Goal: Transaction & Acquisition: Subscribe to service/newsletter

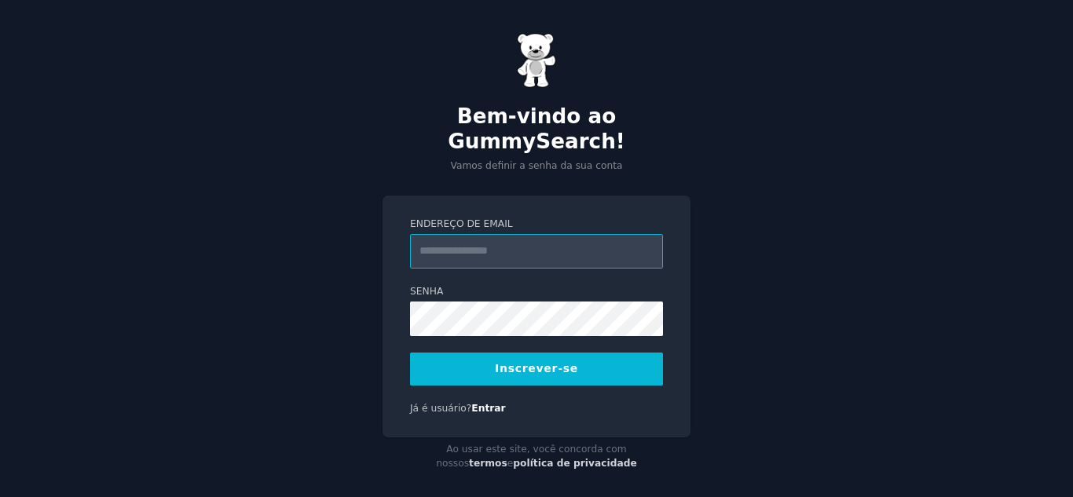
click at [527, 234] on input "Endereço de email" at bounding box center [536, 251] width 253 height 35
type input "**********"
click at [573, 353] on button "Inscrever-se" at bounding box center [536, 369] width 253 height 33
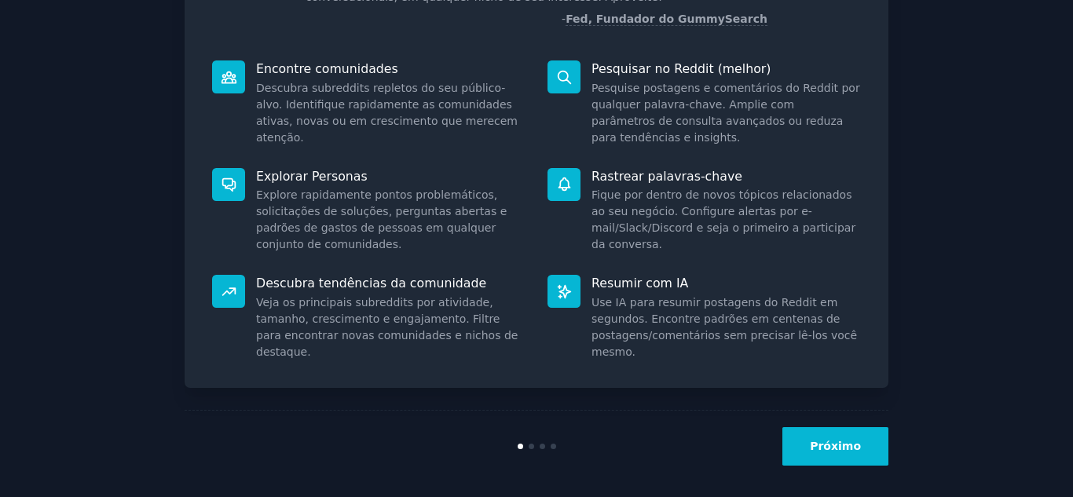
scroll to position [184, 0]
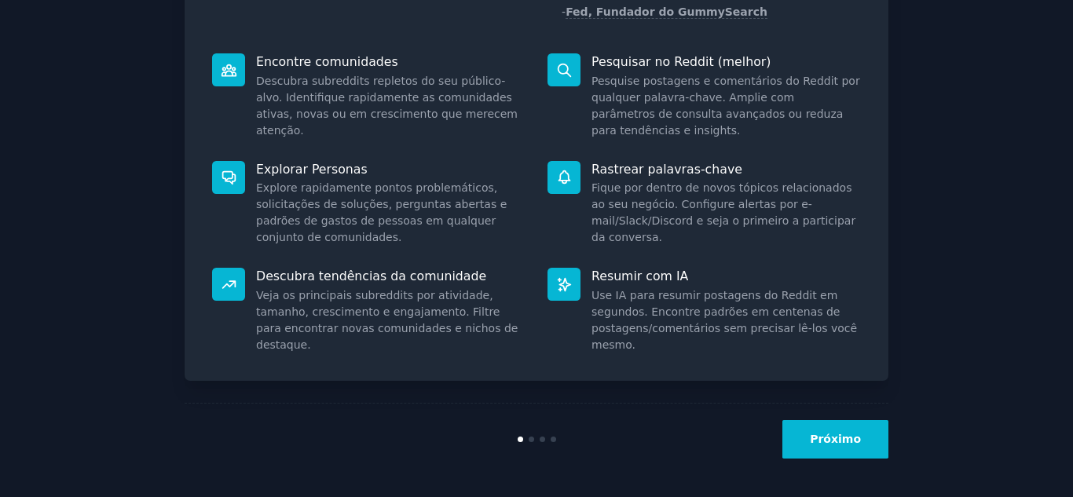
click at [844, 429] on button "Próximo" at bounding box center [835, 439] width 106 height 38
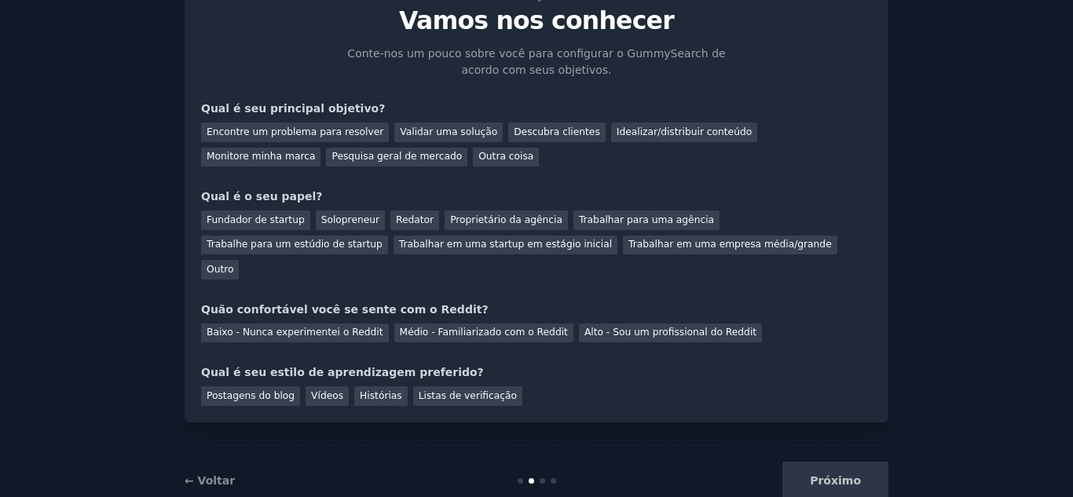
scroll to position [82, 0]
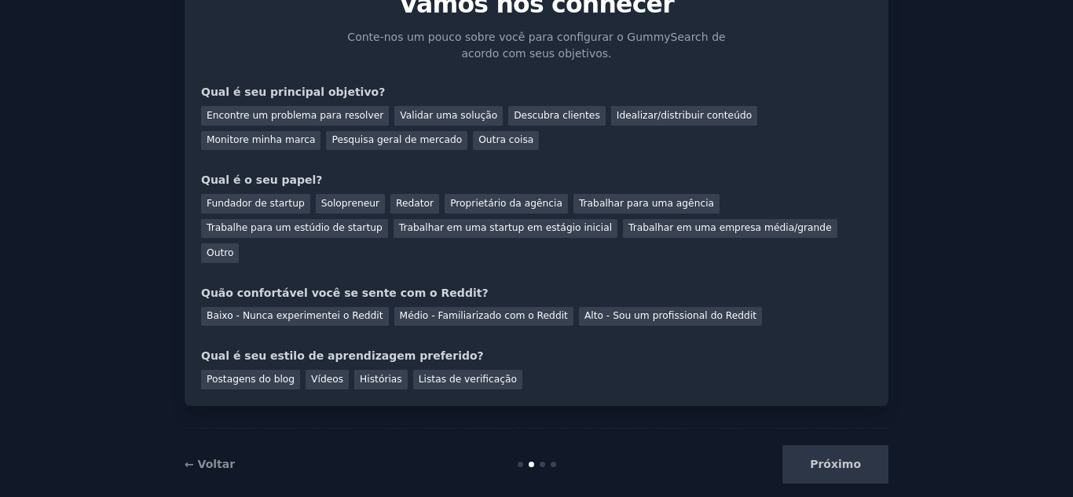
click at [843, 445] on div "Próximo" at bounding box center [770, 464] width 235 height 38
click at [840, 445] on div "Próximo" at bounding box center [770, 464] width 235 height 38
click at [841, 445] on div "Próximo" at bounding box center [770, 464] width 235 height 38
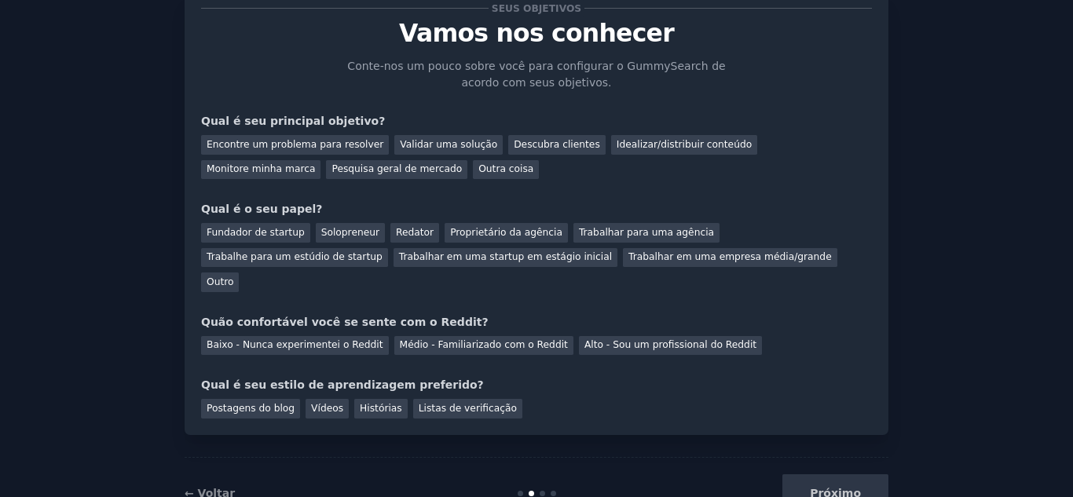
scroll to position [79, 0]
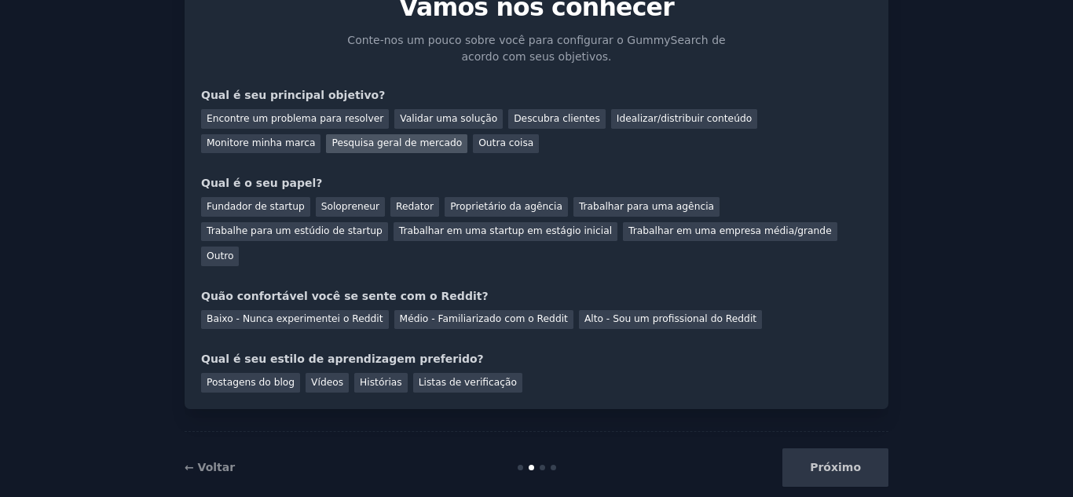
click at [331, 144] on font "Pesquisa geral de mercado" at bounding box center [396, 142] width 130 height 11
click at [616, 119] on font "Idealizar/distribuir conteúdo" at bounding box center [683, 118] width 135 height 11
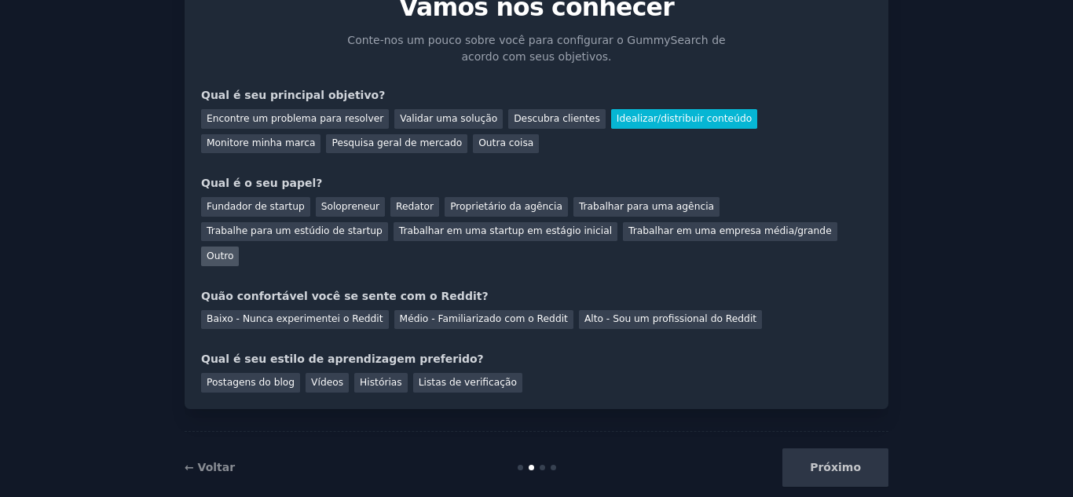
click at [233, 250] on font "Outro" at bounding box center [220, 255] width 27 height 11
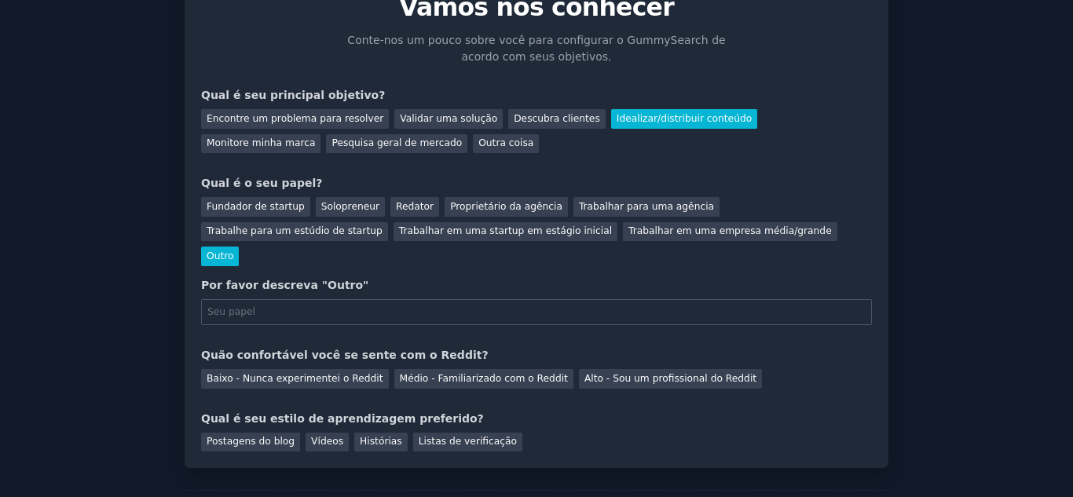
scroll to position [141, 0]
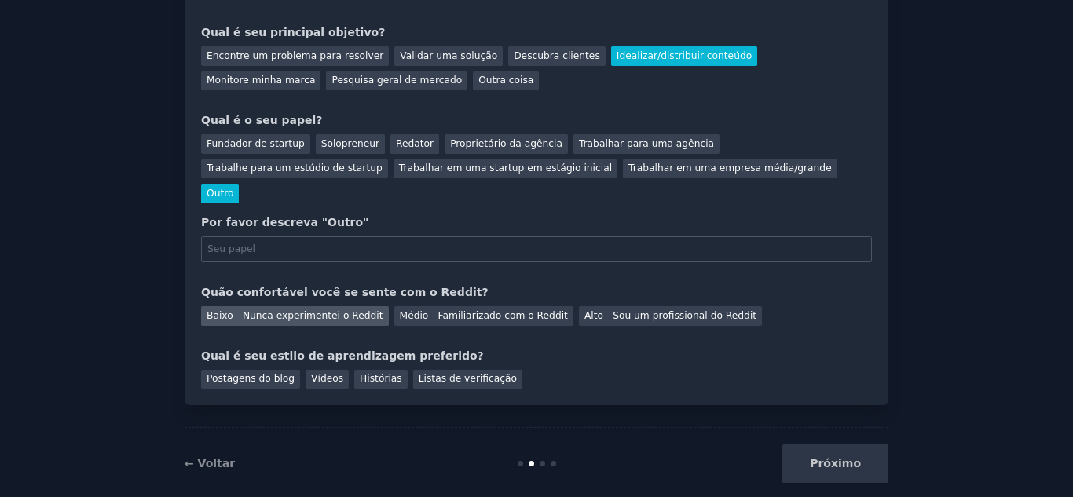
click at [356, 310] on font "Baixo - Nunca experimentei o Reddit" at bounding box center [295, 315] width 177 height 11
click at [248, 370] on div "Postagens do blog" at bounding box center [250, 380] width 99 height 20
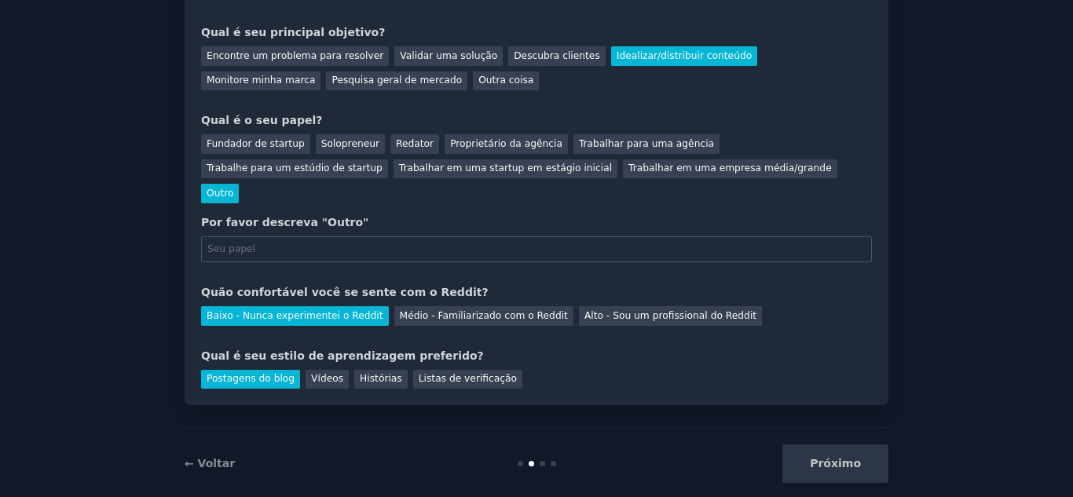
click at [816, 444] on div "Próximo" at bounding box center [770, 463] width 235 height 38
click at [833, 444] on div "Próximo" at bounding box center [770, 463] width 235 height 38
click at [503, 141] on font "Proprietário da agência" at bounding box center [506, 143] width 112 height 11
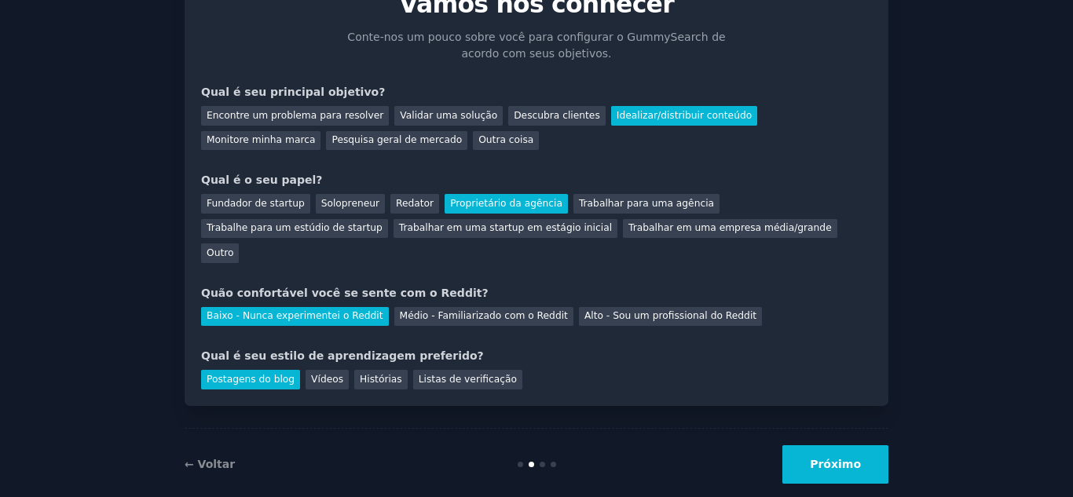
click at [854, 458] on font "Próximo" at bounding box center [835, 464] width 51 height 13
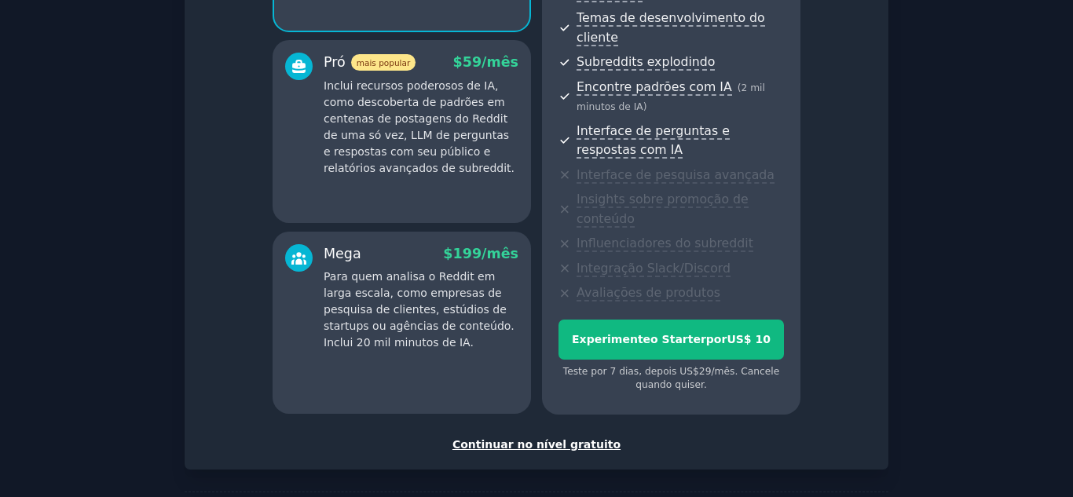
scroll to position [338, 0]
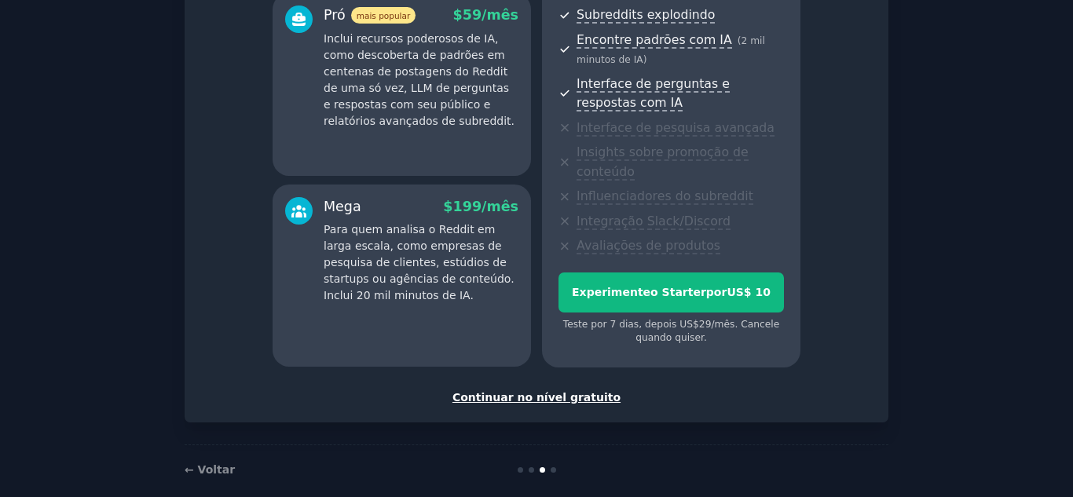
click at [572, 391] on font "Continuar no nível gratuito" at bounding box center [536, 397] width 168 height 13
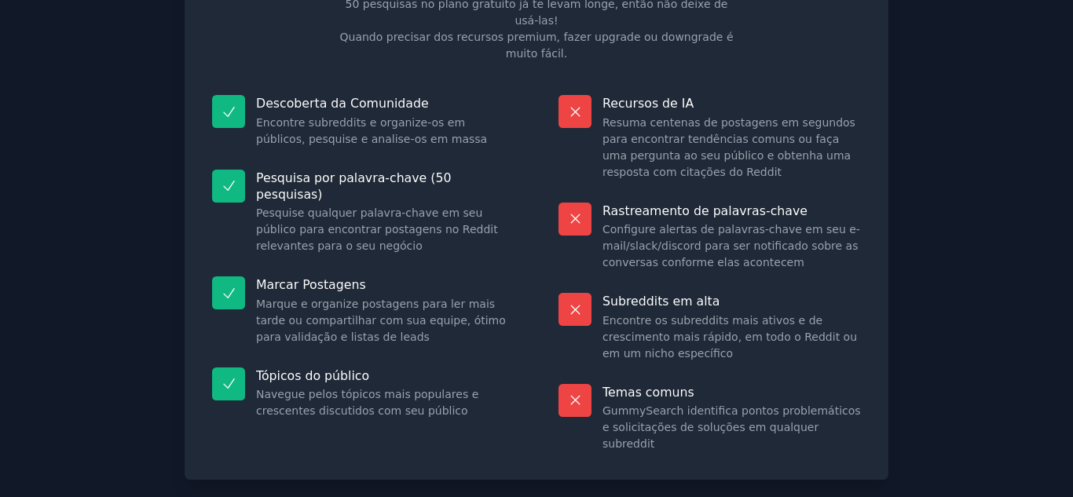
scroll to position [181, 0]
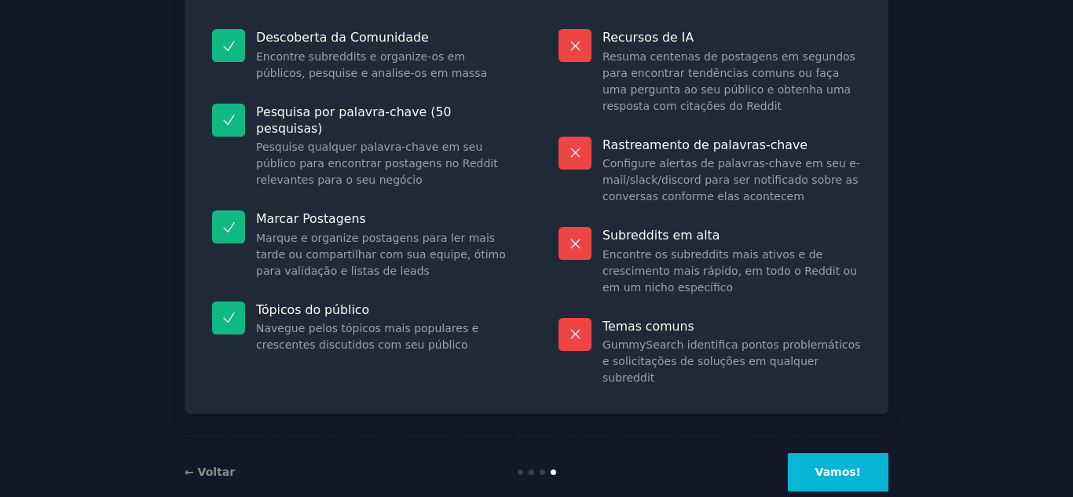
click at [846, 453] on button "Vamos!" at bounding box center [838, 472] width 101 height 38
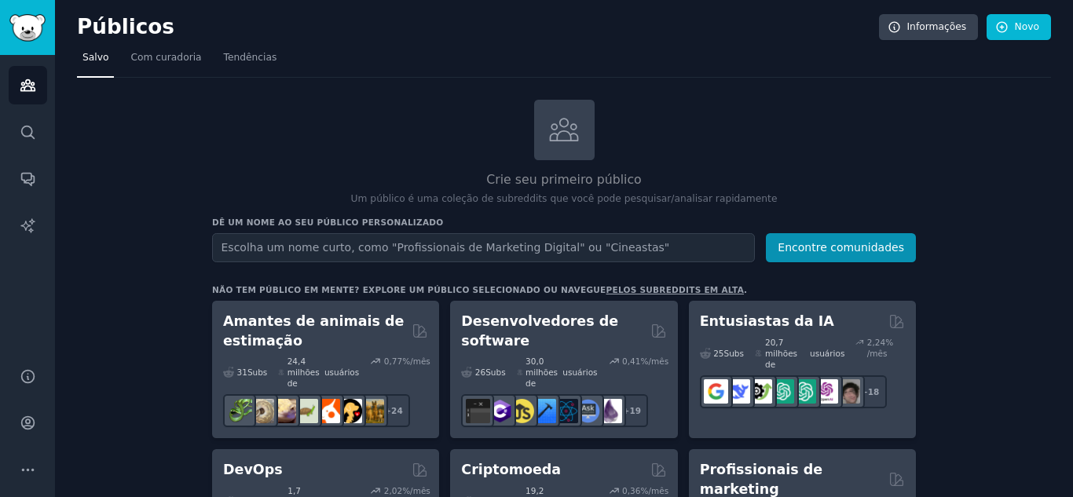
scroll to position [79, 0]
